Goal: Task Accomplishment & Management: Use online tool/utility

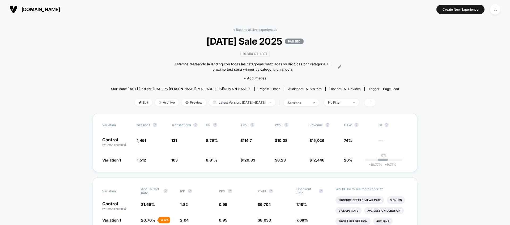
click at [26, 10] on span "[DOMAIN_NAME]" at bounding box center [41, 10] width 39 height 6
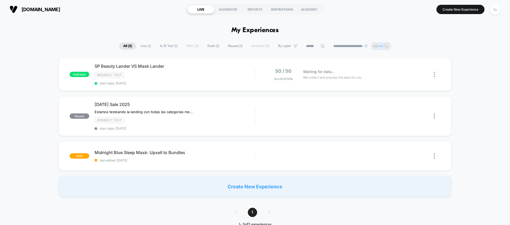
click at [26, 132] on div "published SP Beauty Lander VS Mask Lander Redirect Test start date: [DATE] 50 /…" at bounding box center [255, 127] width 510 height 139
click at [170, 82] on span "start date: [DATE]" at bounding box center [175, 83] width 160 height 4
click at [60, 7] on span "[DOMAIN_NAME]" at bounding box center [41, 10] width 39 height 6
click at [500, 9] on div "LL" at bounding box center [496, 9] width 10 height 10
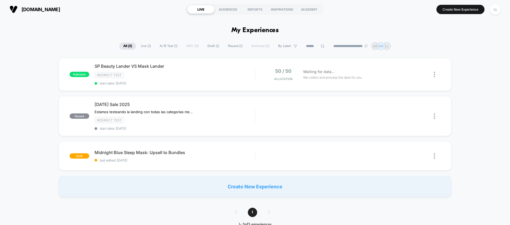
drag, startPoint x: 68, startPoint y: 12, endPoint x: 69, endPoint y: 9, distance: 3.8
click at [62, 12] on button "[DOMAIN_NAME]" at bounding box center [35, 9] width 54 height 9
click at [12, 8] on img at bounding box center [14, 9] width 8 height 8
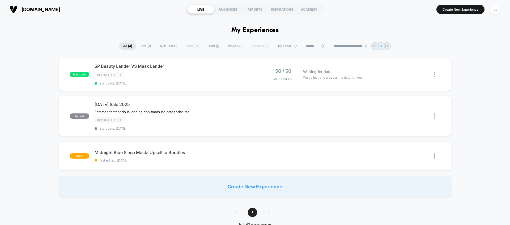
click at [497, 10] on div "LL" at bounding box center [496, 9] width 10 height 10
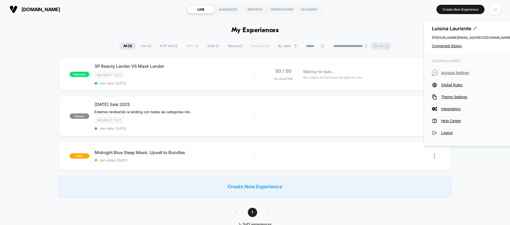
click at [453, 74] on span "Account Settings" at bounding box center [477, 73] width 70 height 4
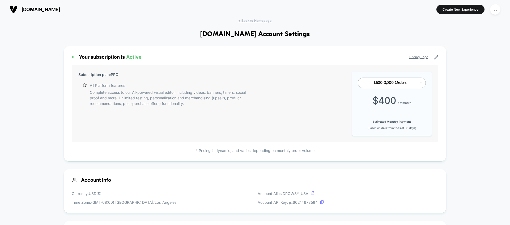
scroll to position [72, 0]
click at [497, 8] on div "LL" at bounding box center [496, 9] width 10 height 10
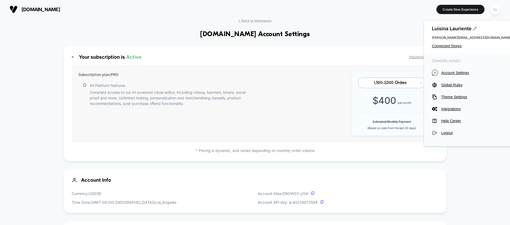
click at [442, 48] on div "[PERSON_NAME] [PERSON_NAME][EMAIL_ADDRESS][DOMAIN_NAME] Connected Stores" at bounding box center [472, 36] width 96 height 33
click at [443, 47] on span "Connected Stores" at bounding box center [472, 46] width 80 height 4
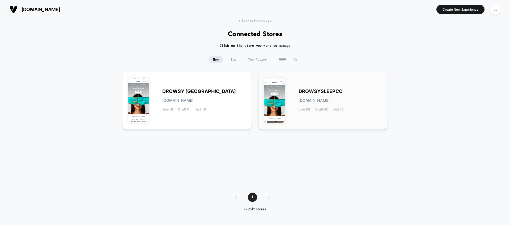
click at [306, 92] on span "DROWSYSLEEPCO" at bounding box center [321, 92] width 44 height 4
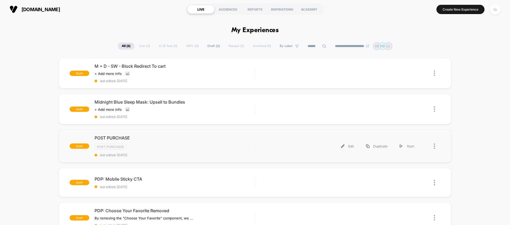
click at [437, 145] on div at bounding box center [437, 146] width 7 height 12
click at [212, 148] on div "Post Purchase" at bounding box center [175, 147] width 160 height 6
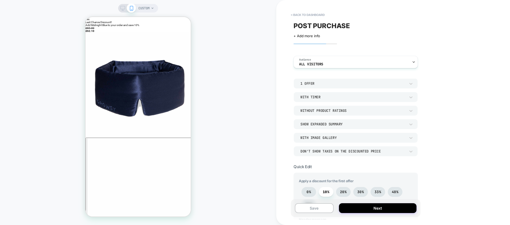
scroll to position [94, 0]
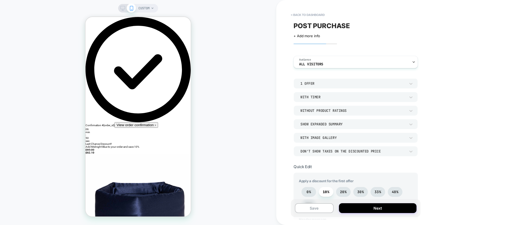
scroll to position [92, 0]
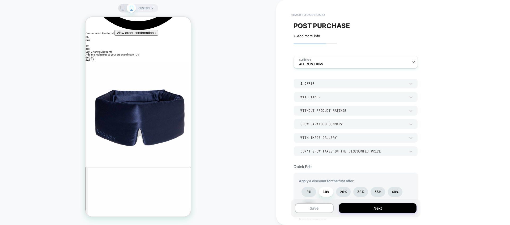
click at [220, 84] on div "CUSTOM" at bounding box center [138, 112] width 277 height 215
click at [289, 16] on button "< back to dashboard" at bounding box center [307, 15] width 39 height 9
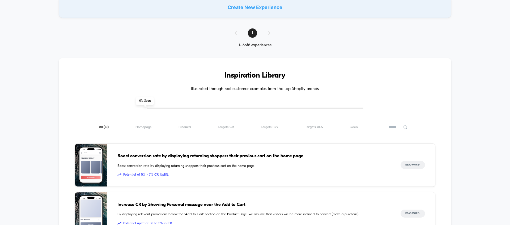
scroll to position [248, 0]
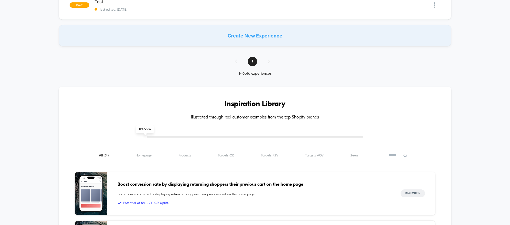
click at [238, 63] on div "1" at bounding box center [255, 61] width 51 height 9
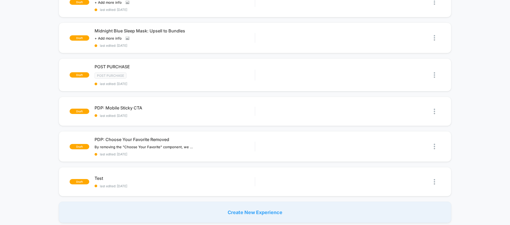
scroll to position [0, 0]
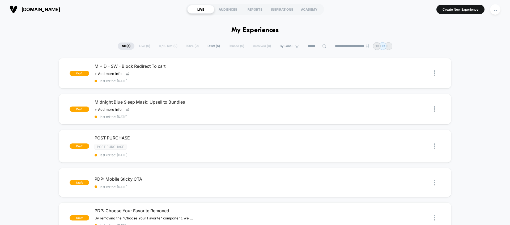
click at [25, 9] on span "[DOMAIN_NAME]" at bounding box center [41, 10] width 39 height 6
click at [12, 7] on img at bounding box center [14, 9] width 8 height 8
click at [495, 11] on div "LL" at bounding box center [496, 9] width 10 height 10
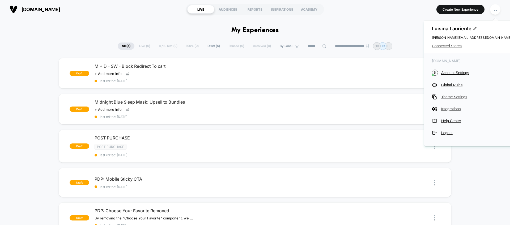
click at [458, 45] on span "Connected Stores" at bounding box center [472, 46] width 80 height 4
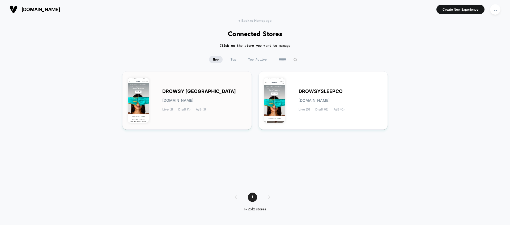
click at [190, 104] on div "DROWSY USA [DOMAIN_NAME] Live (1) Draft (1) A/B (1)" at bounding box center [204, 101] width 84 height 22
